Goal: Task Accomplishment & Management: Complete application form

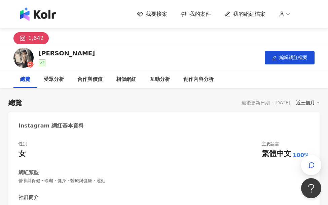
click at [165, 12] on span "我要接案" at bounding box center [156, 13] width 22 height 7
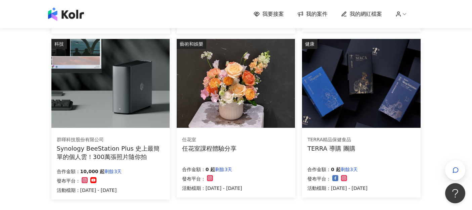
scroll to position [437, 0]
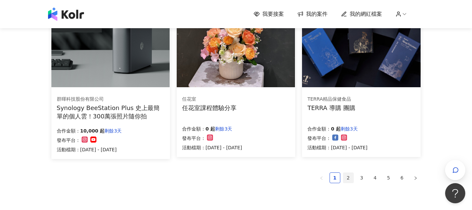
click at [327, 175] on link "2" at bounding box center [348, 178] width 10 height 10
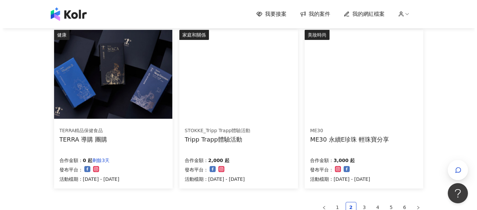
scroll to position [403, 0]
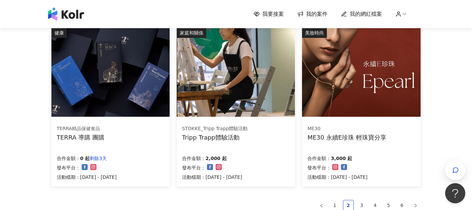
click at [327, 85] on img at bounding box center [361, 72] width 118 height 89
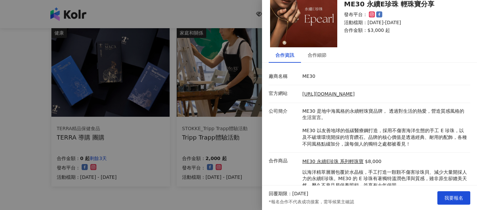
scroll to position [53, 0]
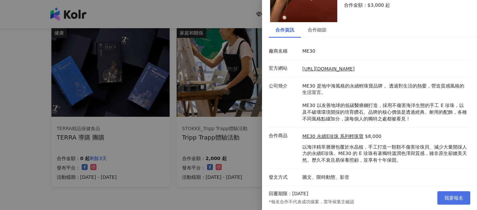
click at [327, 199] on span "我要報名" at bounding box center [454, 198] width 19 height 5
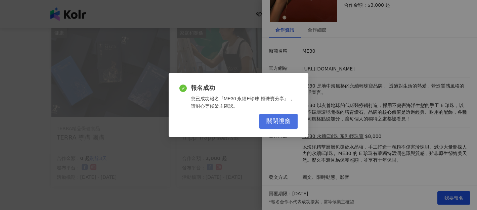
click at [294, 123] on button "關閉視窗" at bounding box center [278, 121] width 38 height 15
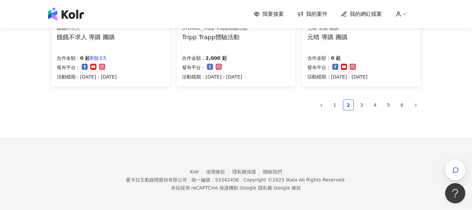
scroll to position [504, 0]
click at [327, 106] on link "3" at bounding box center [362, 105] width 10 height 10
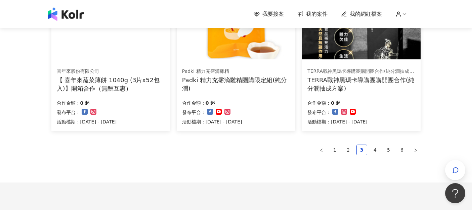
scroll to position [508, 0]
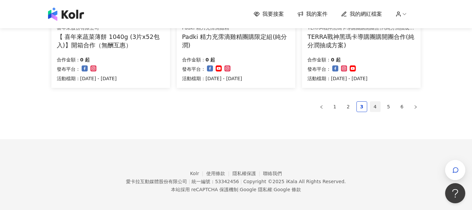
click at [327, 107] on link "4" at bounding box center [375, 107] width 10 height 10
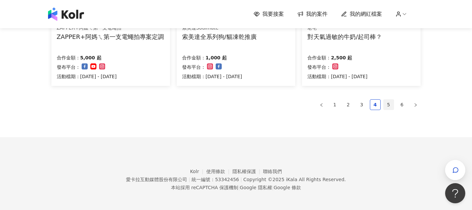
click at [327, 106] on link "5" at bounding box center [389, 105] width 10 height 10
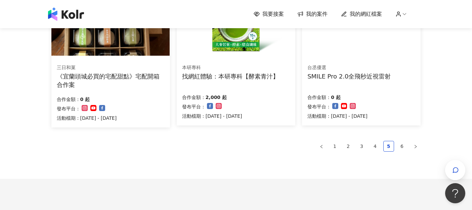
scroll to position [470, 0]
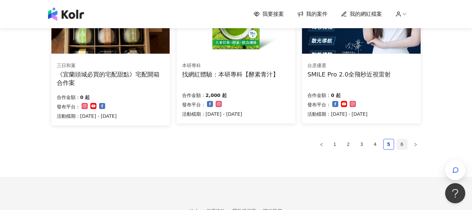
click at [327, 144] on link "6" at bounding box center [402, 144] width 10 height 10
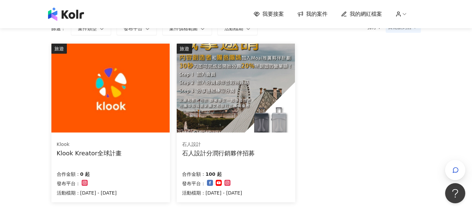
scroll to position [0, 0]
